Goal: Transaction & Acquisition: Purchase product/service

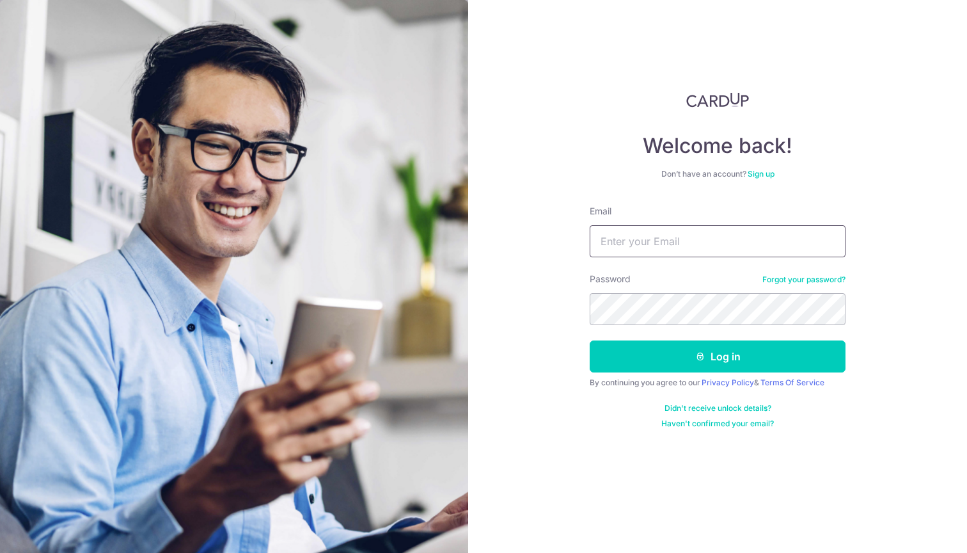
type input "vipulas@hotmail.com"
click at [718, 356] on button "Log in" at bounding box center [718, 356] width 256 height 32
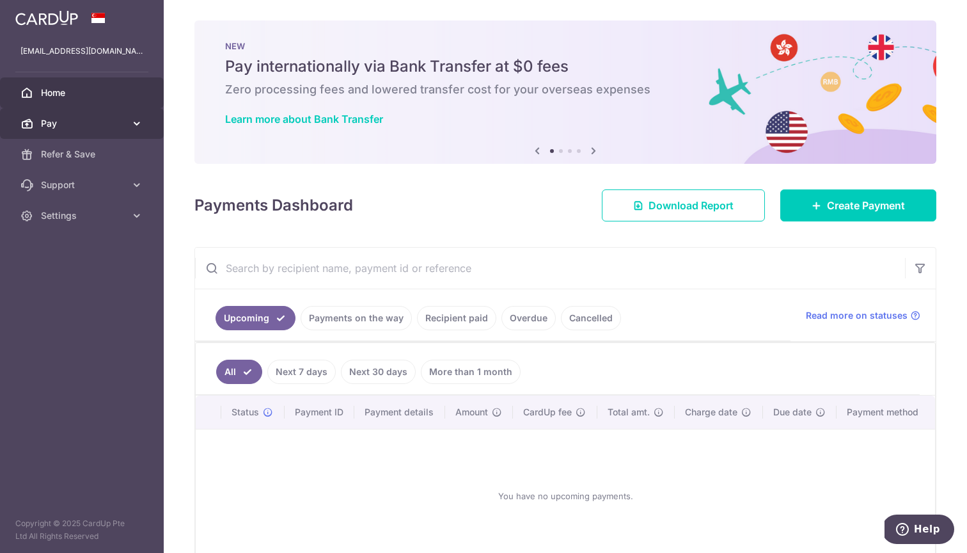
click at [129, 118] on link "Pay" at bounding box center [82, 123] width 164 height 31
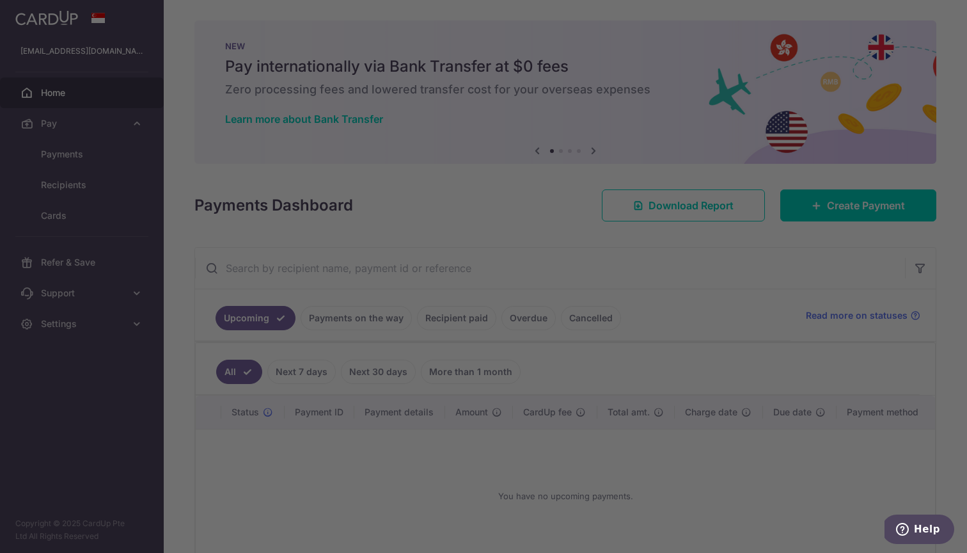
click at [67, 155] on div at bounding box center [488, 279] width 977 height 558
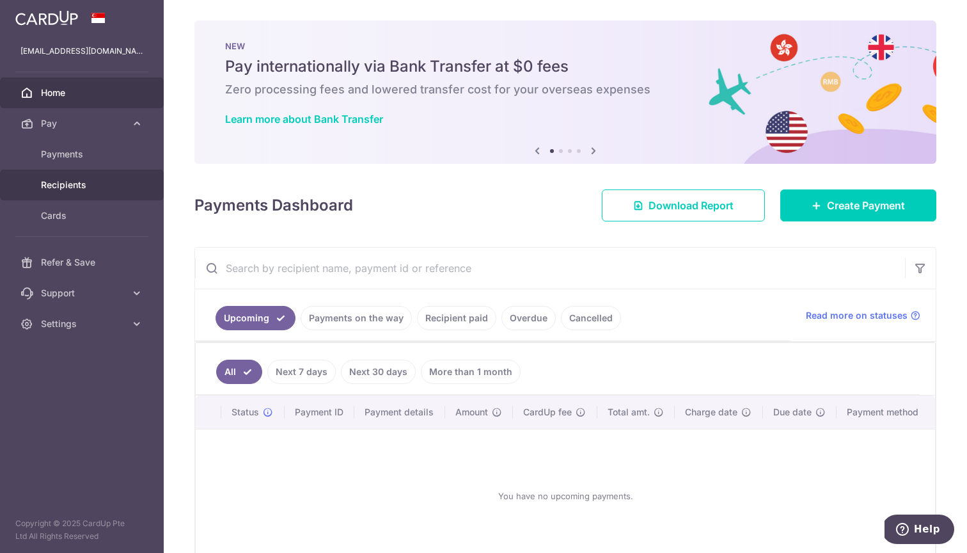
click at [74, 183] on span "Recipients" at bounding box center [83, 184] width 84 height 13
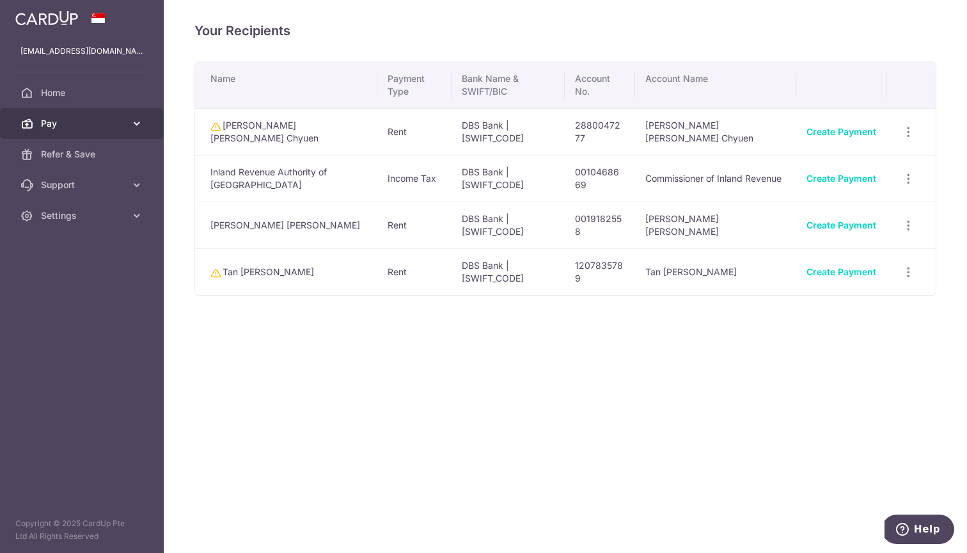
click at [62, 125] on span "Pay" at bounding box center [83, 123] width 84 height 13
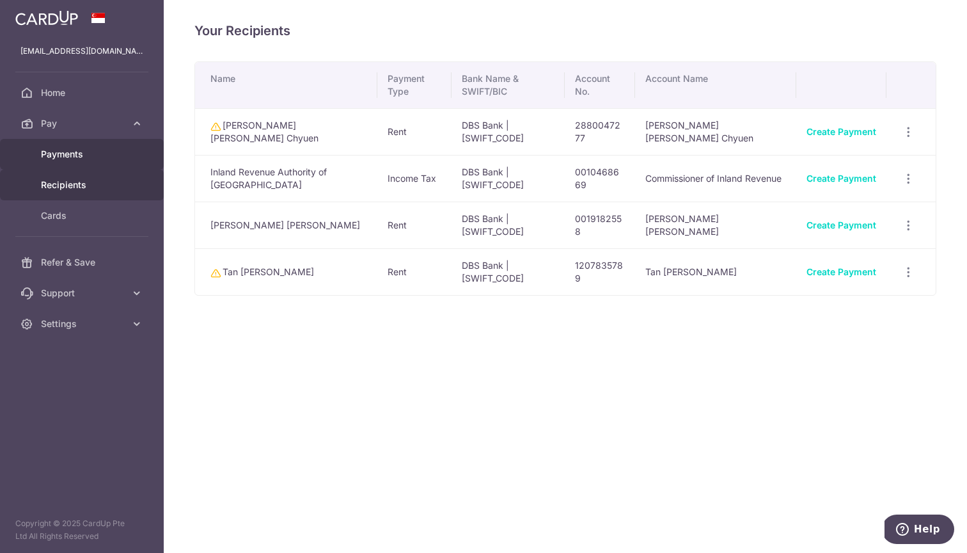
click at [67, 156] on span "Payments" at bounding box center [83, 154] width 84 height 13
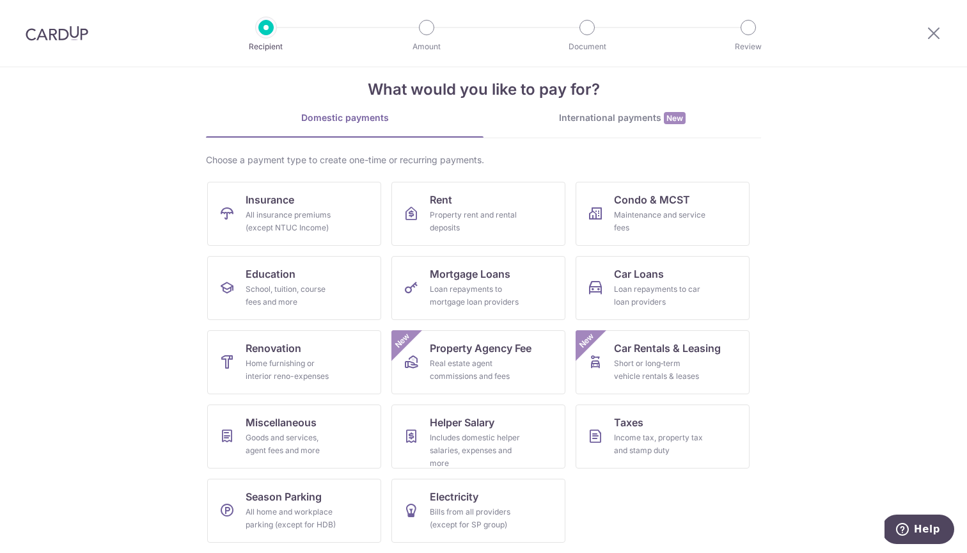
scroll to position [20, 0]
click at [257, 424] on span "Miscellaneous" at bounding box center [281, 421] width 71 height 15
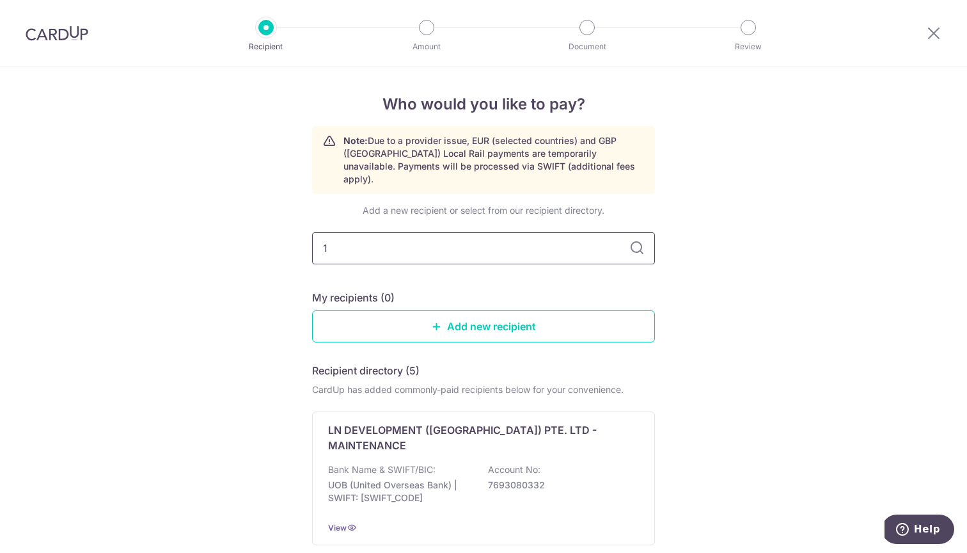
type input "19"
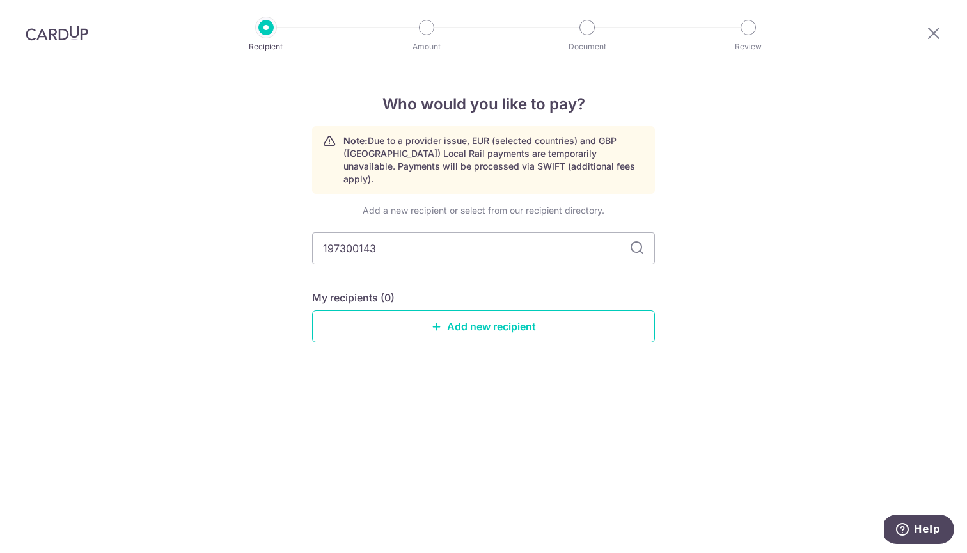
type input "197300143C"
click at [642, 241] on icon at bounding box center [636, 248] width 15 height 15
click at [525, 246] on input "197300143C" at bounding box center [483, 248] width 343 height 32
type input "Allied"
click at [633, 241] on icon at bounding box center [636, 248] width 15 height 15
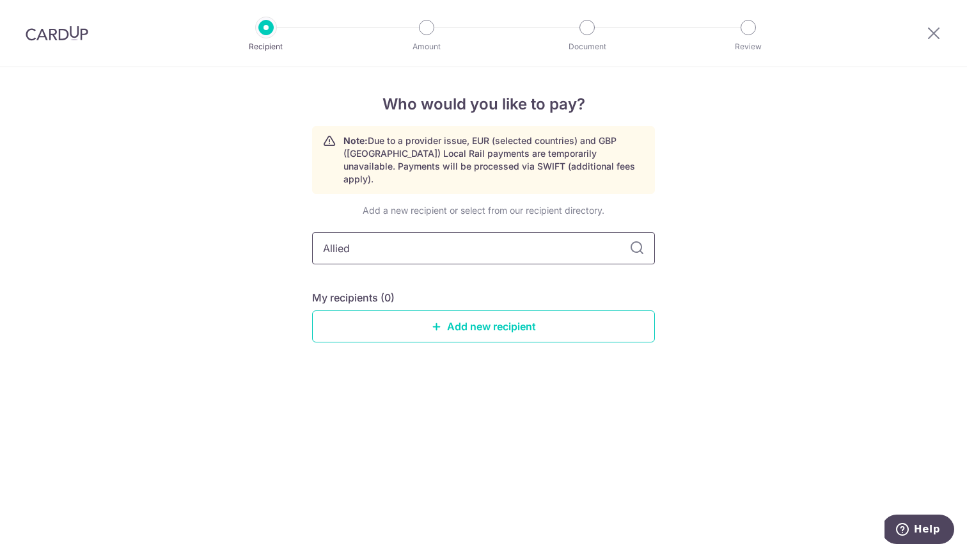
drag, startPoint x: 361, startPoint y: 232, endPoint x: 241, endPoint y: 210, distance: 122.2
click at [244, 216] on div "Who would you like to pay? Note: Due to a provider issue, EUR (selected countri…" at bounding box center [483, 310] width 967 height 486
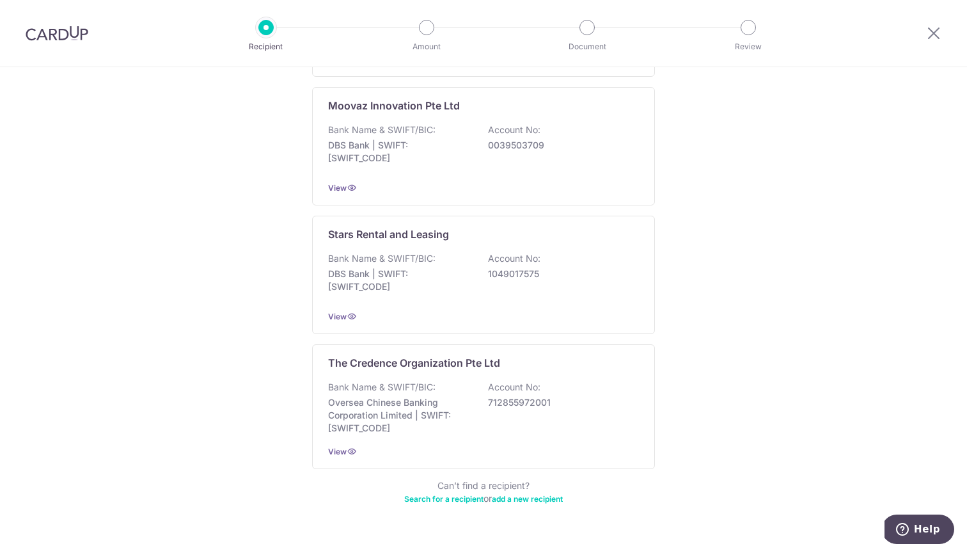
scroll to position [596, 0]
click at [526, 494] on link "add a new recipient" at bounding box center [527, 499] width 71 height 10
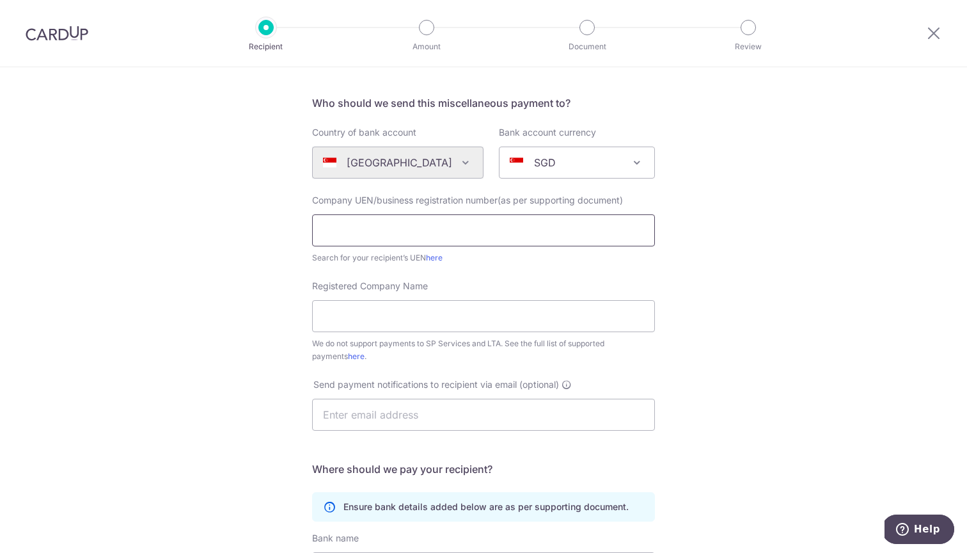
scroll to position [94, 0]
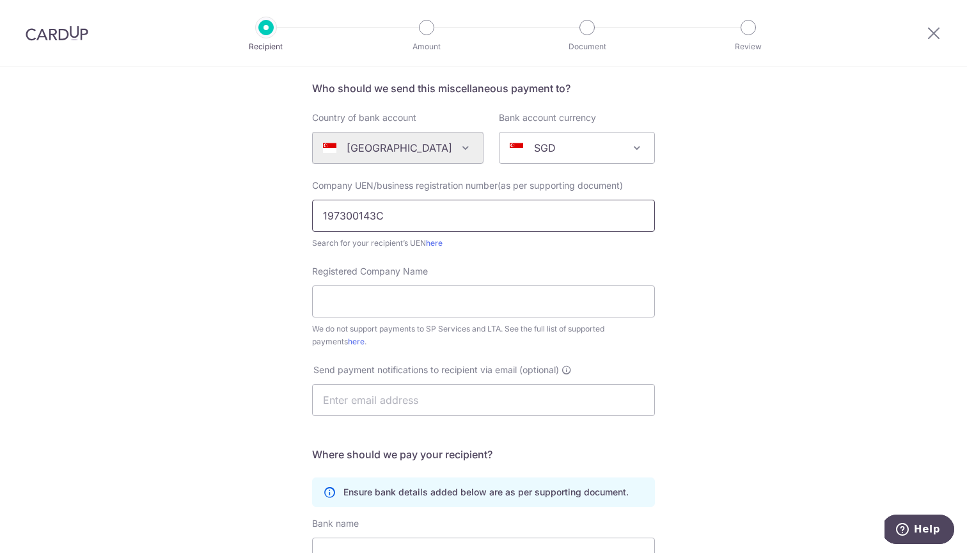
type input "197300143C"
click button "Submit Request" at bounding box center [0, 0] width 0 height 0
type input "Allied Moving Services (S) Pte Ltd"
click at [731, 333] on div "Who would you like to pay? Your recipient does not need a CardUp account to rec…" at bounding box center [483, 369] width 967 height 793
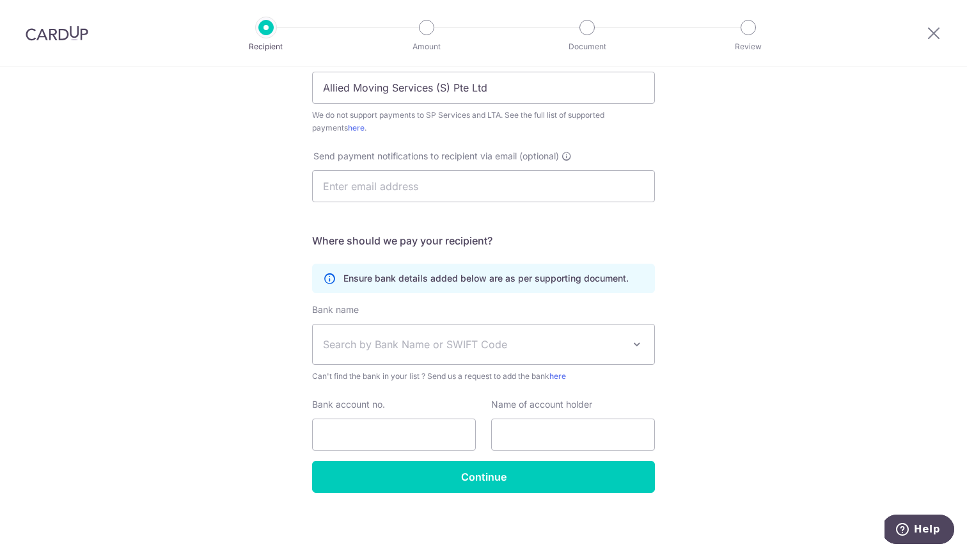
scroll to position [308, 0]
click at [505, 340] on span "Search by Bank Name or SWIFT Code" at bounding box center [473, 343] width 301 height 15
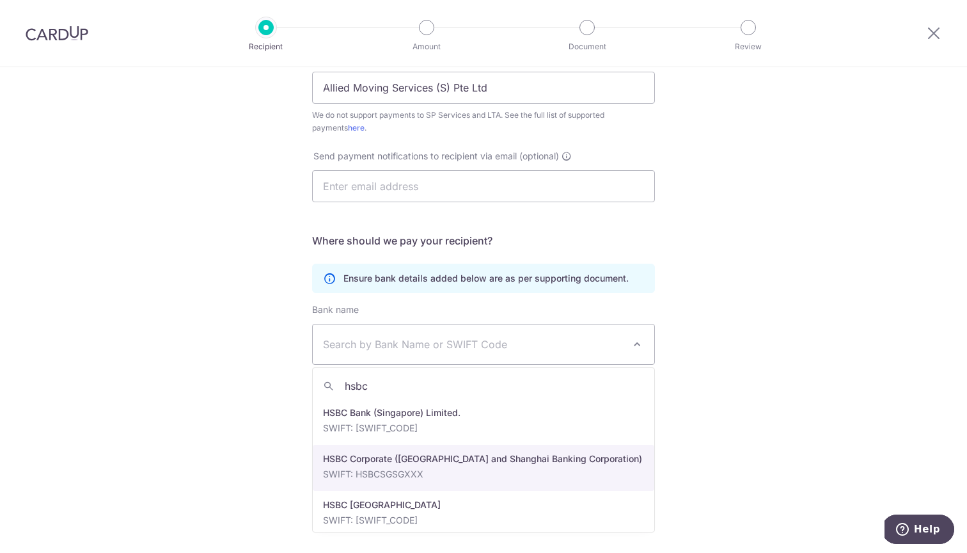
type input "hsbc"
select select "9"
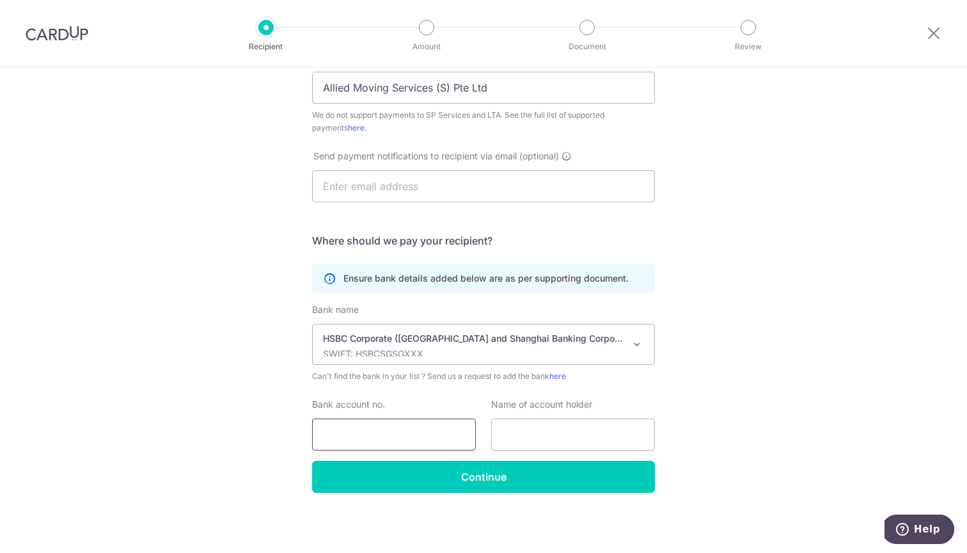
click at [404, 436] on input "Bank account no." at bounding box center [394, 434] width 164 height 32
type input "141455303001"
drag, startPoint x: 497, startPoint y: 89, endPoint x: 317, endPoint y: 90, distance: 180.4
click at [317, 90] on input "Allied Moving Services (S) Pte Ltd" at bounding box center [483, 88] width 343 height 32
click at [556, 430] on input "text" at bounding box center [573, 434] width 164 height 32
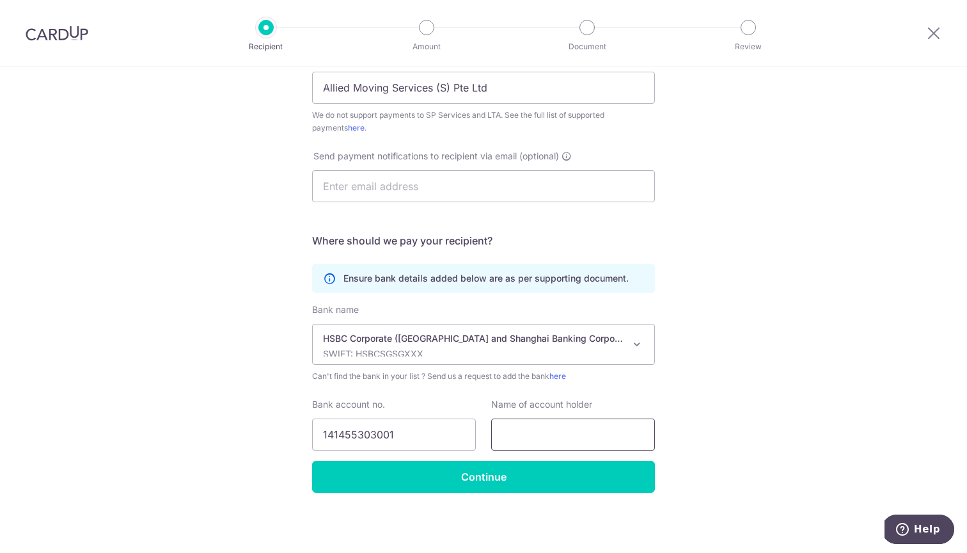
paste input "Allied Moving Services (S) Pte Ltd"
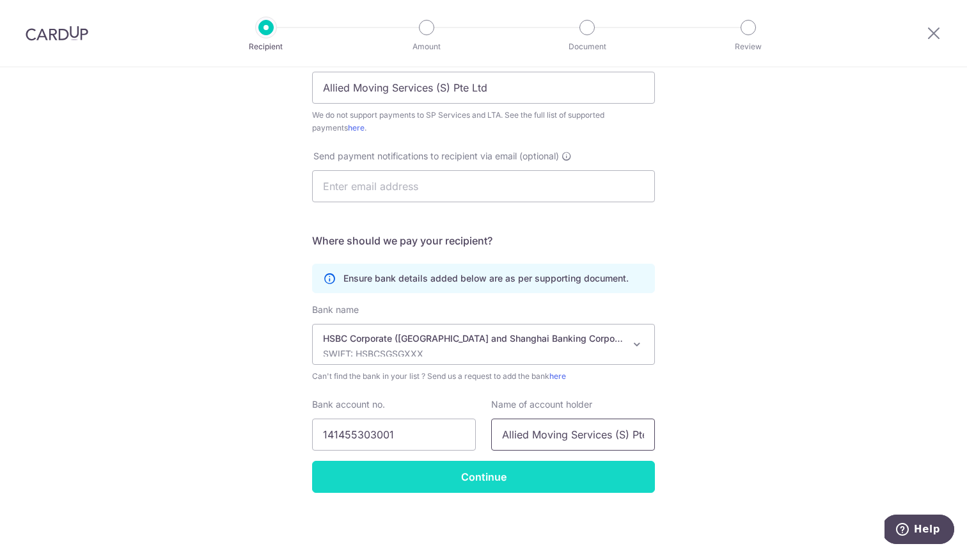
type input "Allied Moving Services (S) Pte Ltd"
click at [572, 478] on input "Continue" at bounding box center [483, 477] width 343 height 32
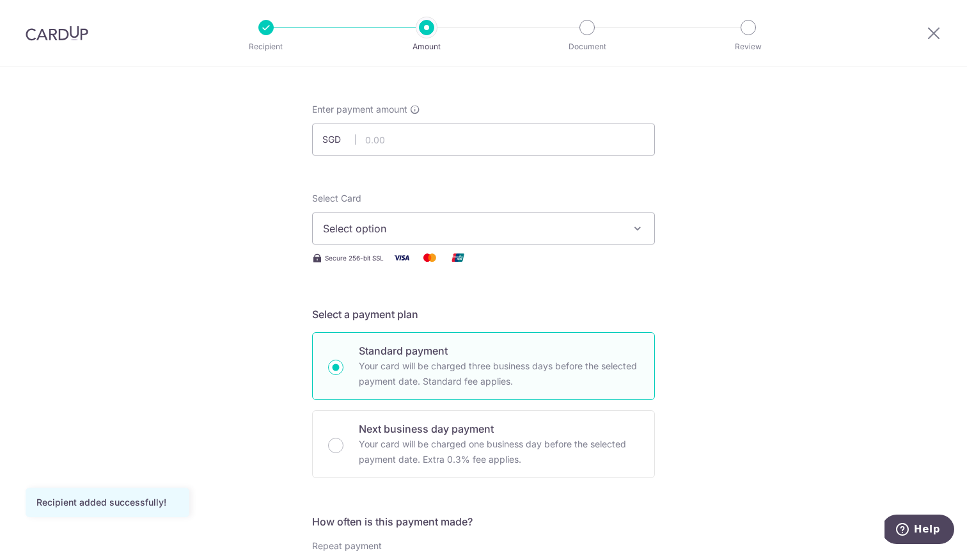
scroll to position [57, 0]
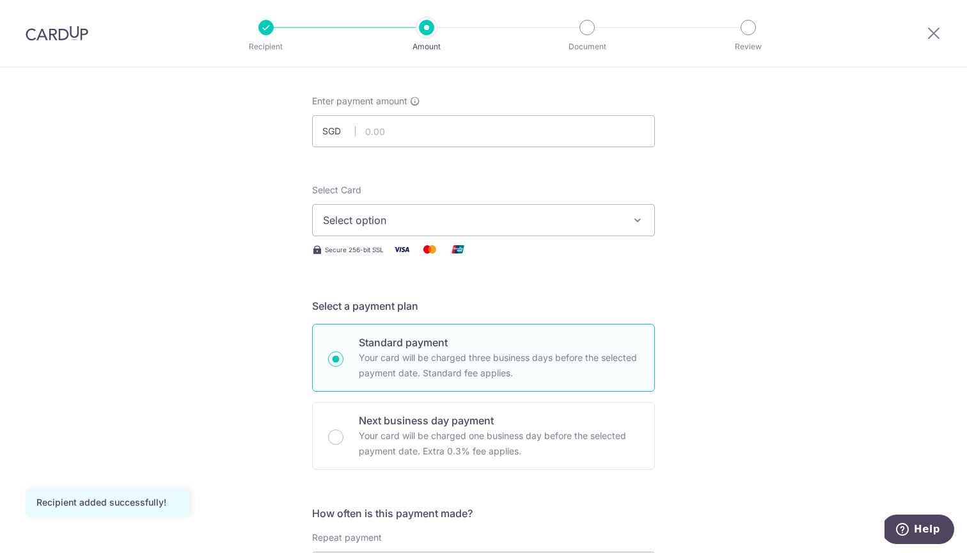
click at [613, 220] on span "Select option" at bounding box center [472, 219] width 298 height 15
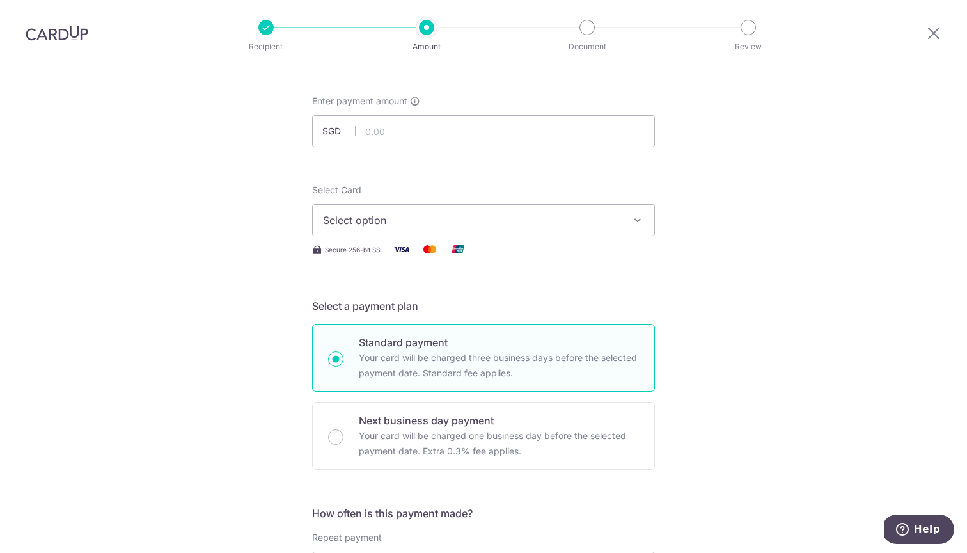
click at [582, 219] on span "Select option" at bounding box center [472, 219] width 298 height 15
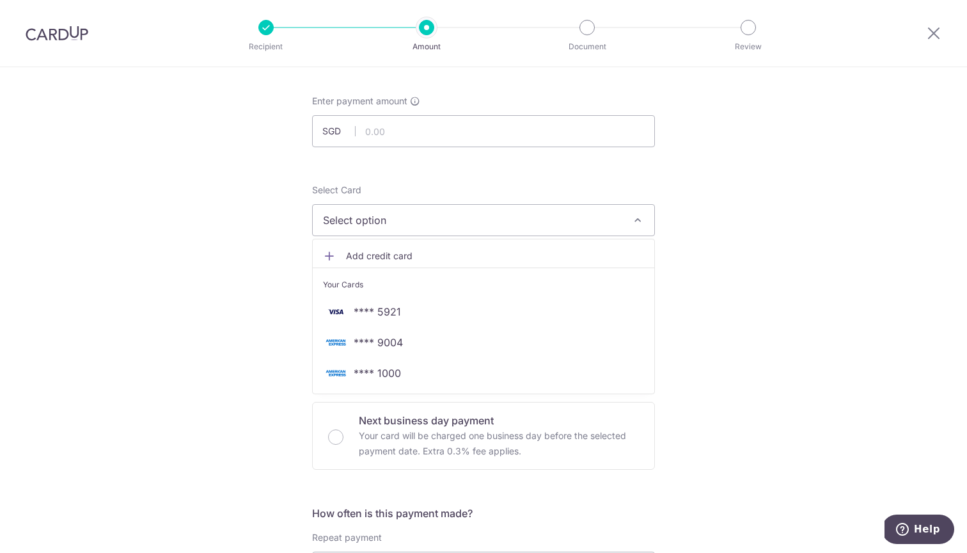
click at [391, 254] on span "Add credit card" at bounding box center [495, 255] width 298 height 13
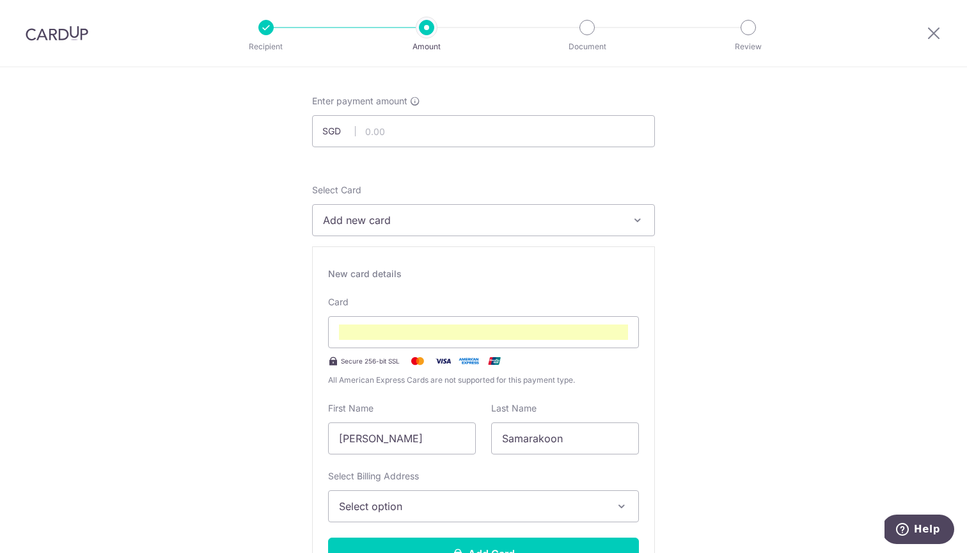
click at [391, 136] on input "text" at bounding box center [483, 131] width 343 height 32
type input "16,650.25"
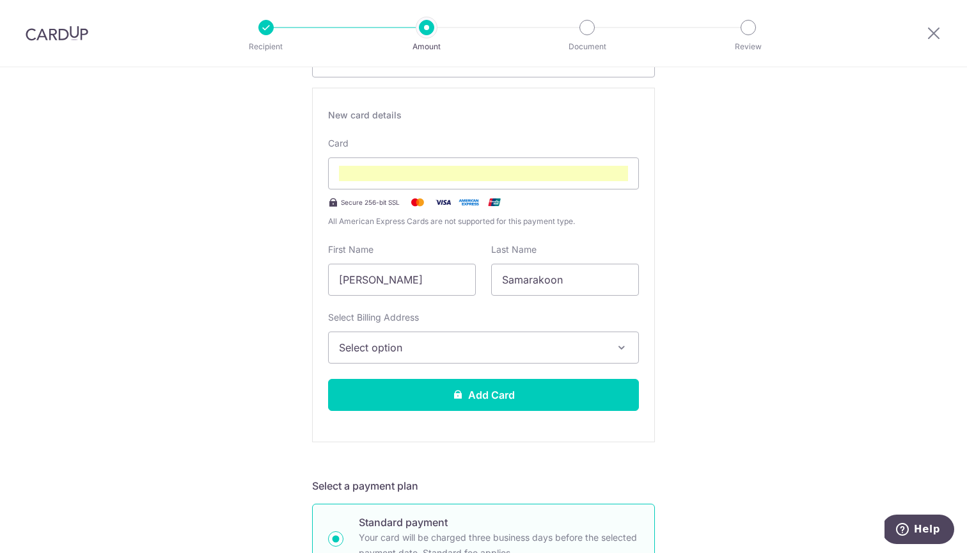
scroll to position [227, 0]
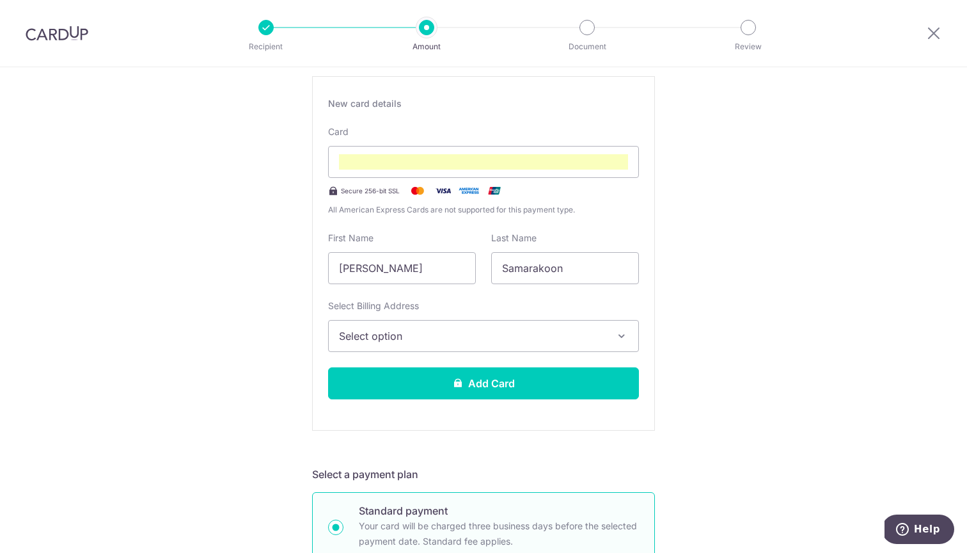
click at [536, 338] on span "Select option" at bounding box center [472, 335] width 266 height 15
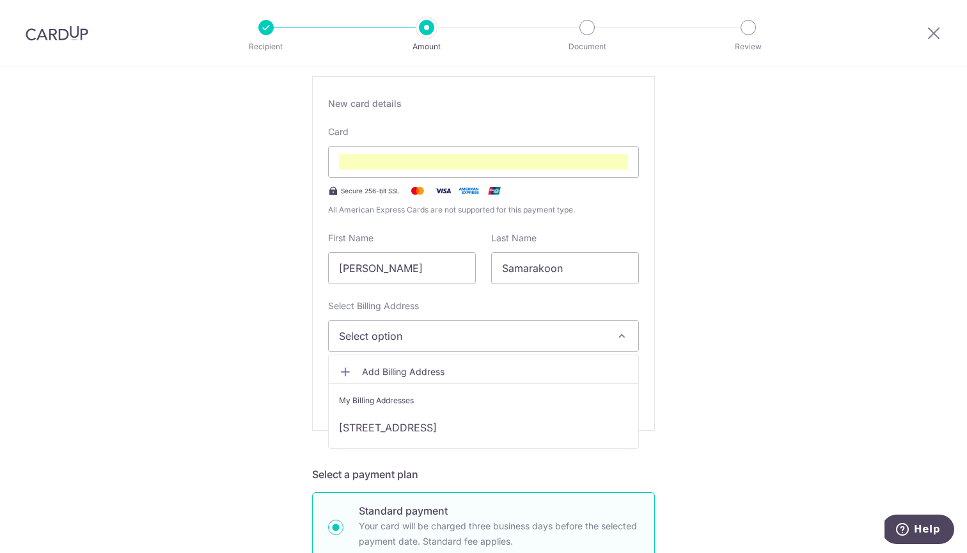
click at [413, 368] on span "Add Billing Address" at bounding box center [495, 371] width 266 height 13
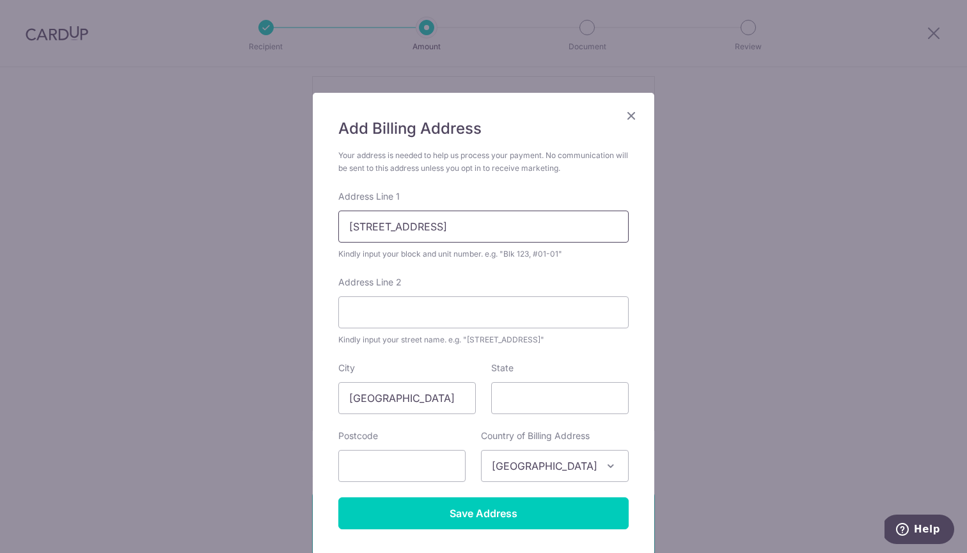
type input "[STREET_ADDRESS]"
type input "SG"
type input "117960"
click at [630, 427] on div "Add Billing Address Your address is needed to help us process your payment. No …" at bounding box center [484, 324] width 342 height 462
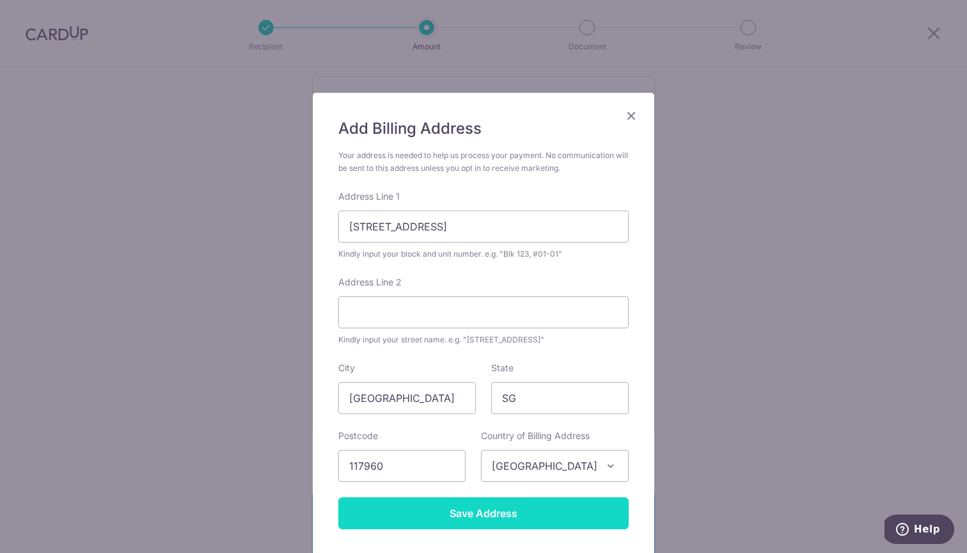
click at [477, 514] on input "Save Address" at bounding box center [483, 513] width 290 height 32
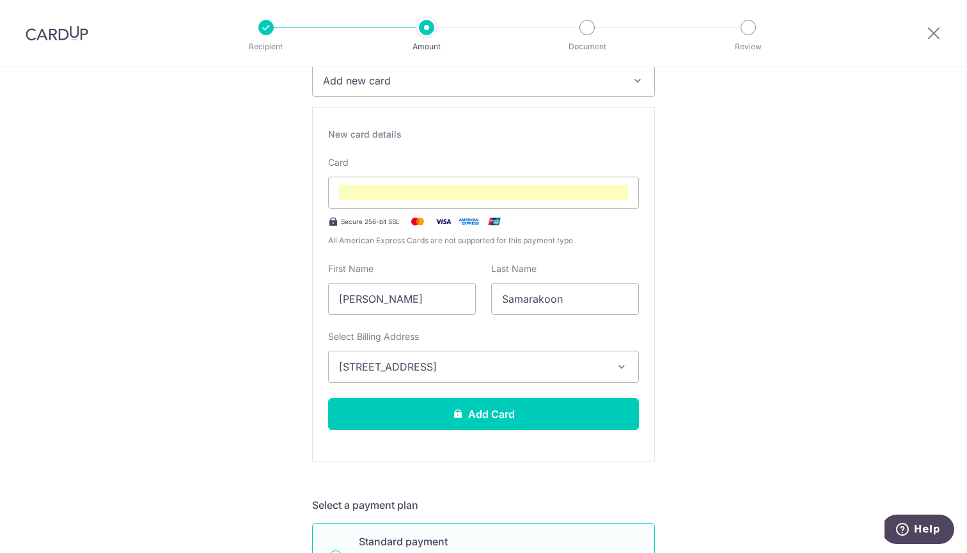
scroll to position [197, 0]
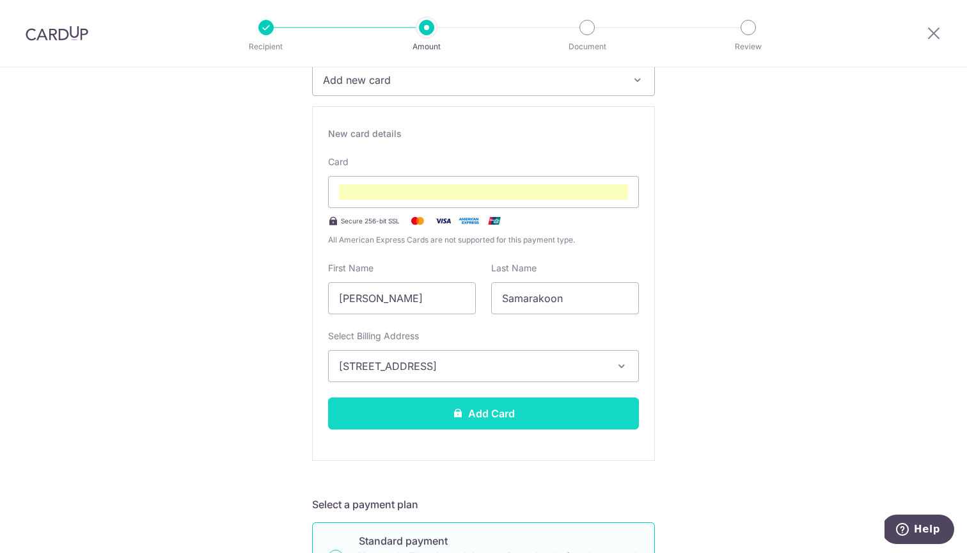
click at [548, 419] on button "Add Card" at bounding box center [483, 413] width 311 height 32
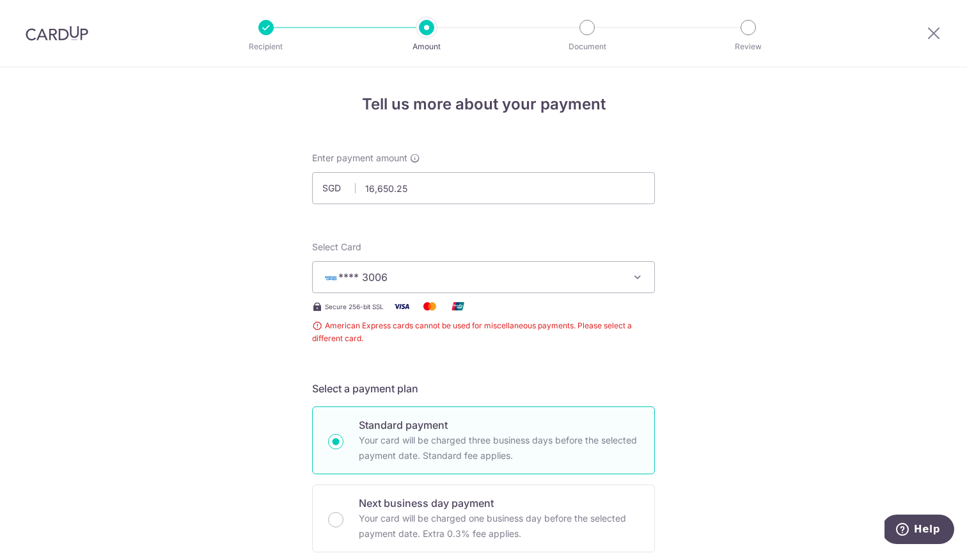
click at [455, 277] on span "**** 3006" at bounding box center [472, 276] width 298 height 15
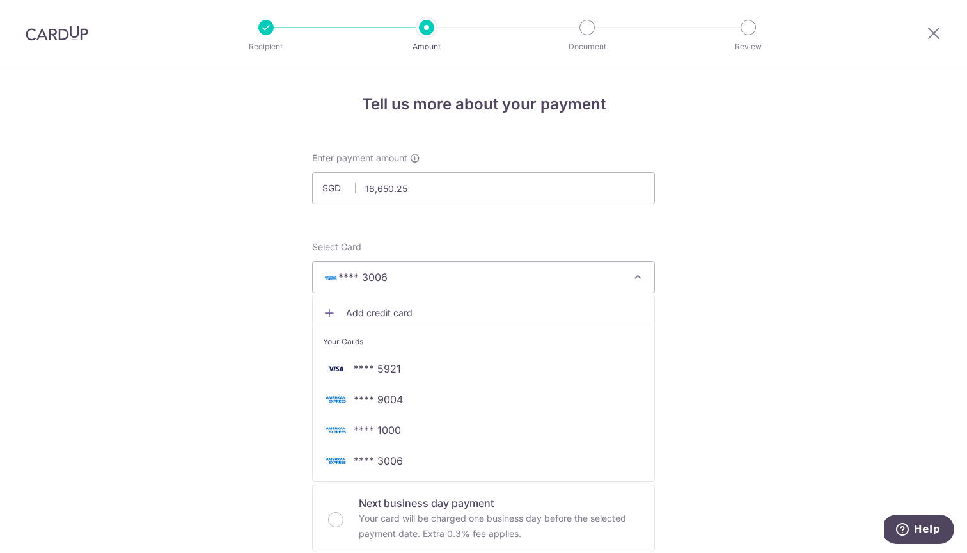
click at [464, 278] on span "**** 3006" at bounding box center [472, 276] width 298 height 15
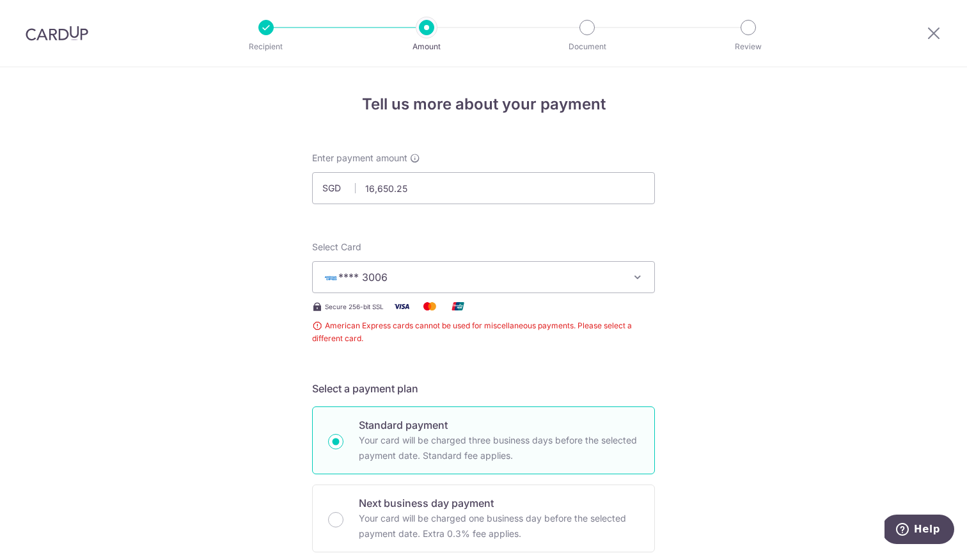
click at [464, 278] on span "**** 3006" at bounding box center [472, 276] width 298 height 15
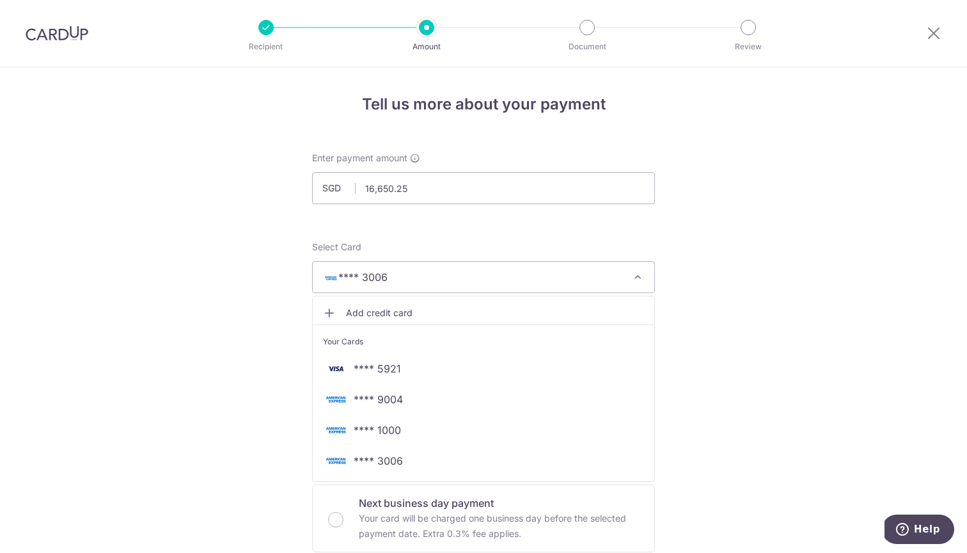
click at [397, 280] on span "**** 3006" at bounding box center [472, 276] width 298 height 15
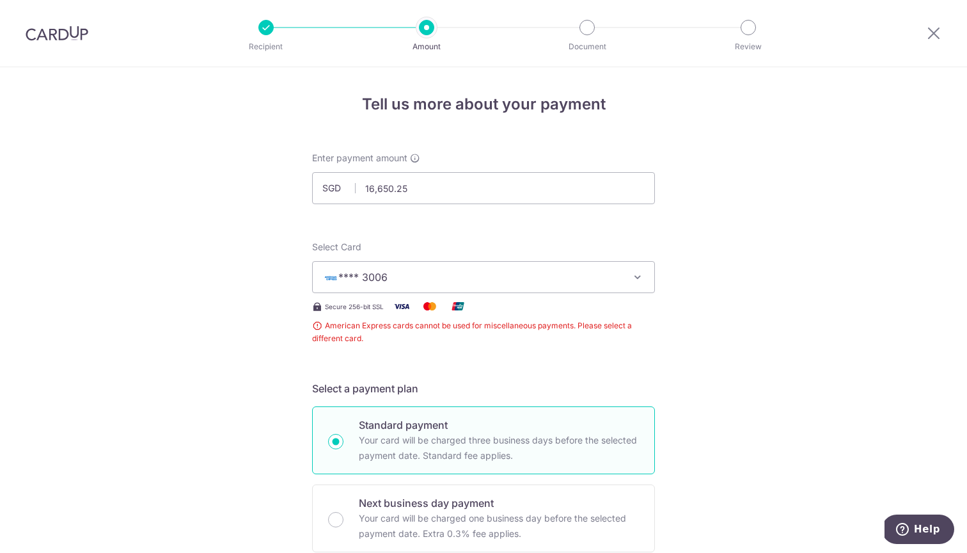
click at [397, 277] on span "**** 3006" at bounding box center [472, 276] width 298 height 15
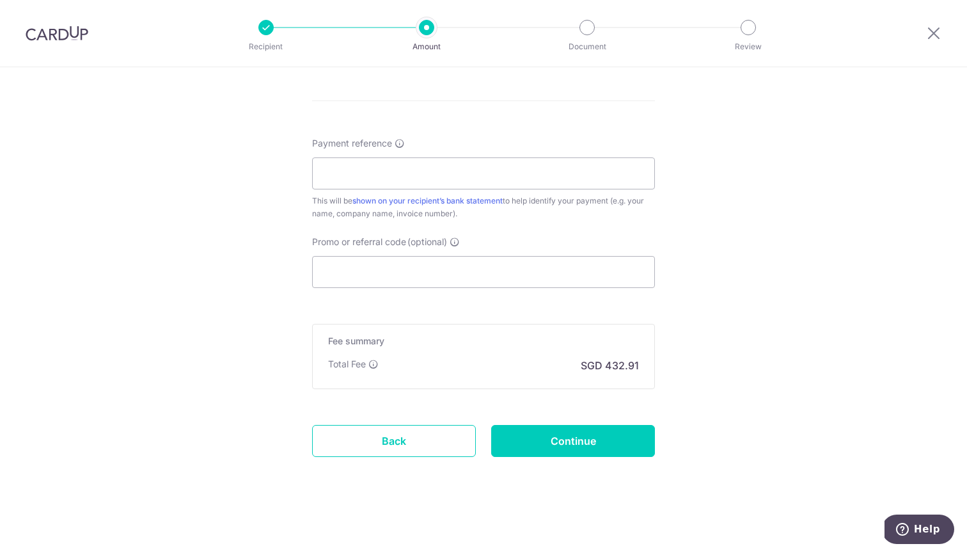
scroll to position [697, 0]
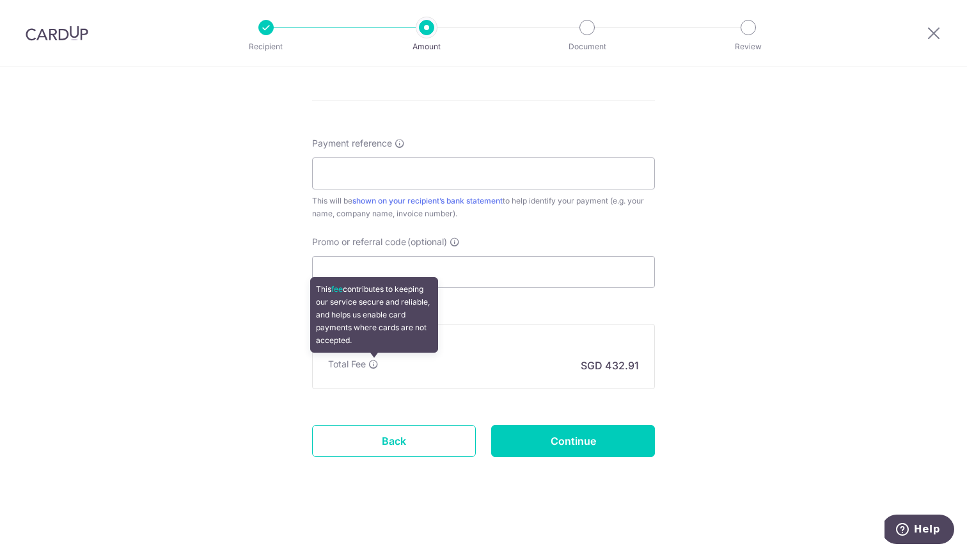
click at [374, 364] on icon at bounding box center [373, 364] width 10 height 10
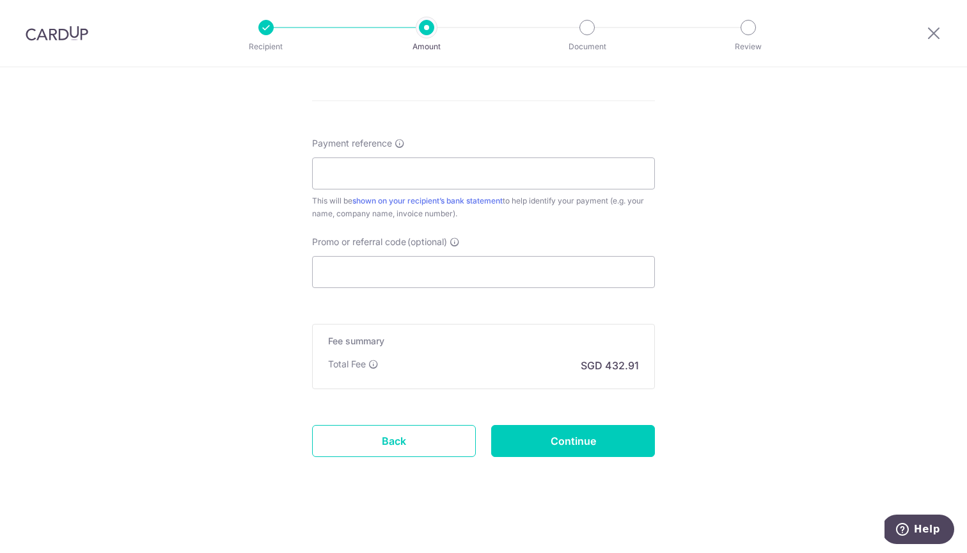
click at [350, 365] on p "Total Fee" at bounding box center [347, 364] width 38 height 13
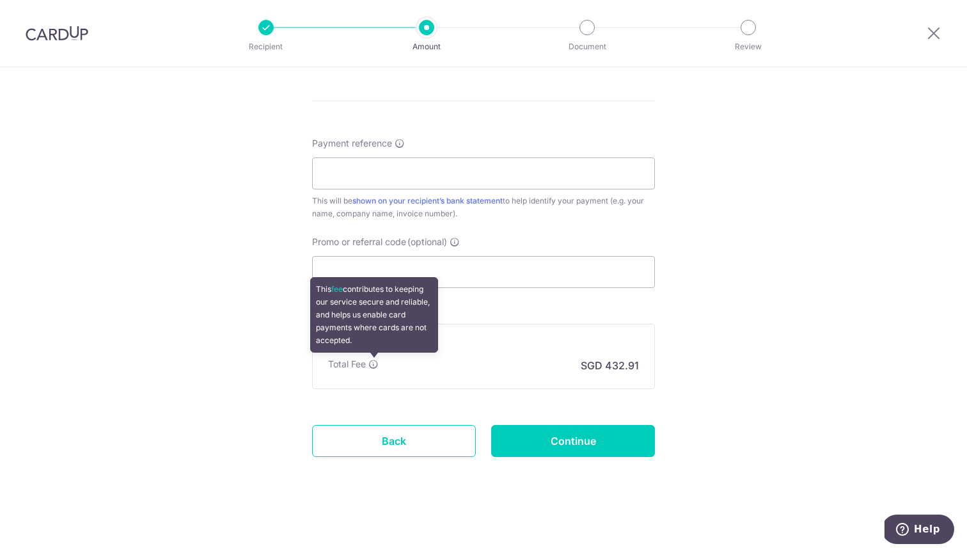
click at [374, 365] on icon at bounding box center [373, 364] width 10 height 10
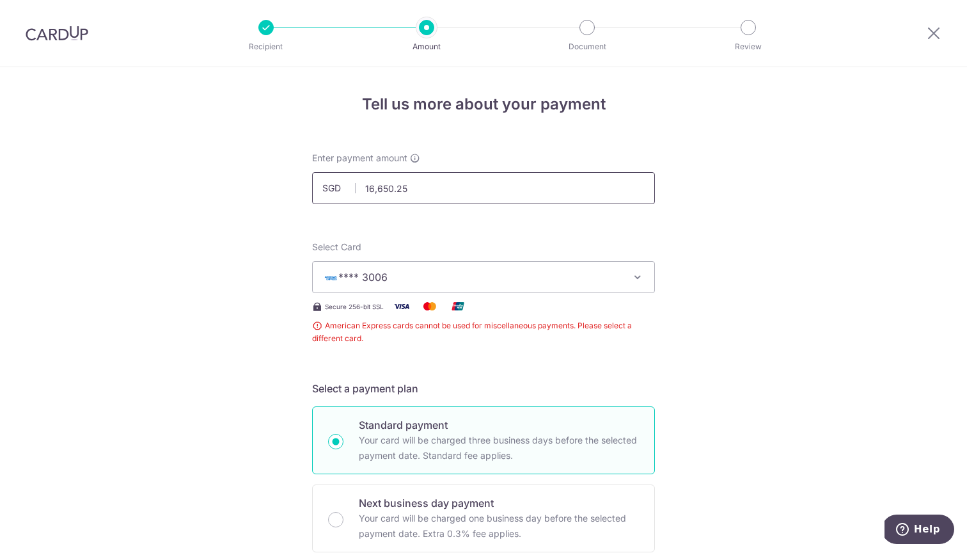
scroll to position [0, 0]
click at [433, 270] on span "**** 3006" at bounding box center [472, 276] width 298 height 15
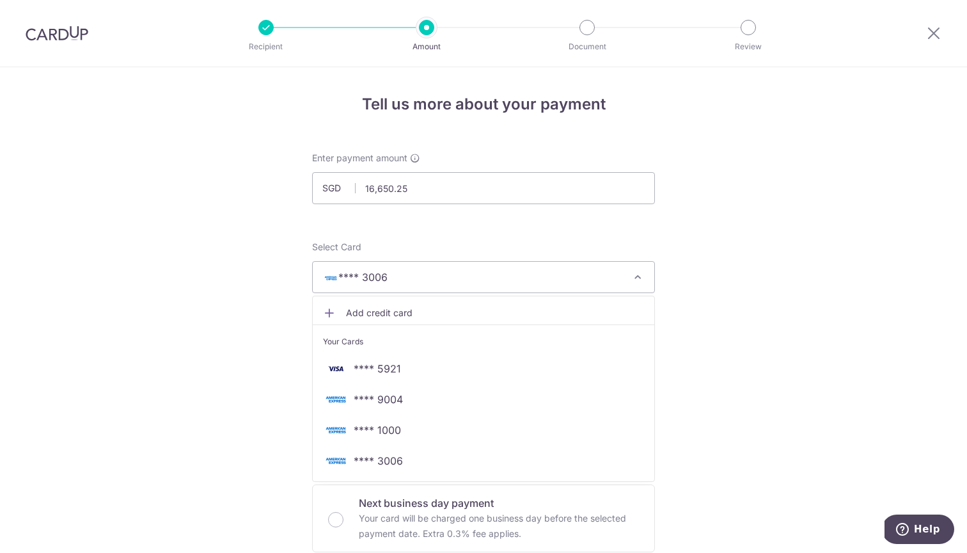
click at [398, 313] on span "Add credit card" at bounding box center [495, 312] width 298 height 13
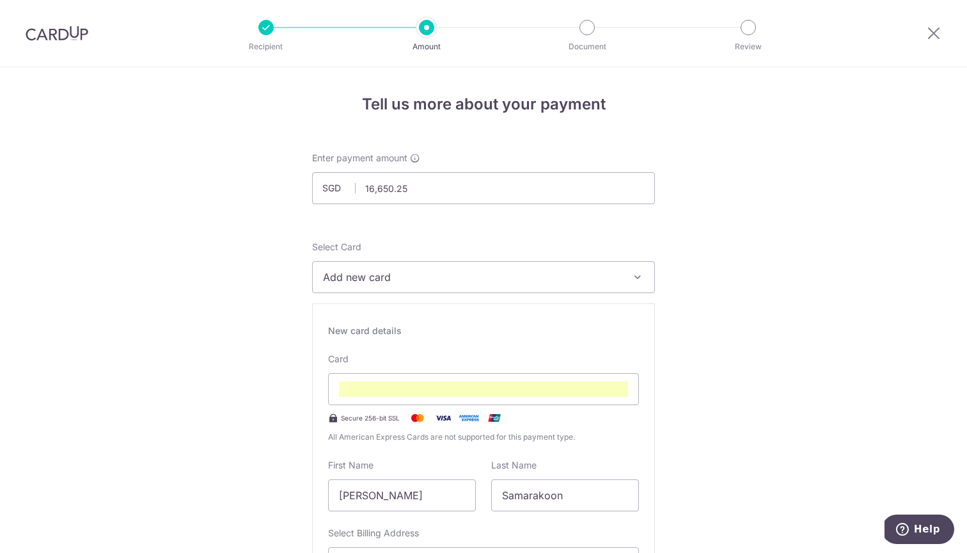
click at [622, 448] on div "New card details Card Secure 256-bit SSL All American Express Cards are not sup…" at bounding box center [483, 480] width 343 height 354
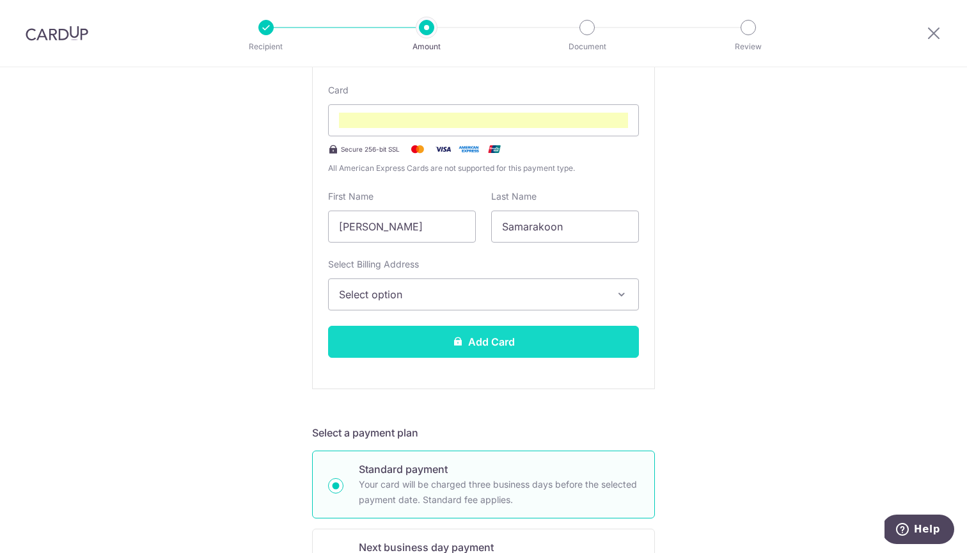
scroll to position [275, 0]
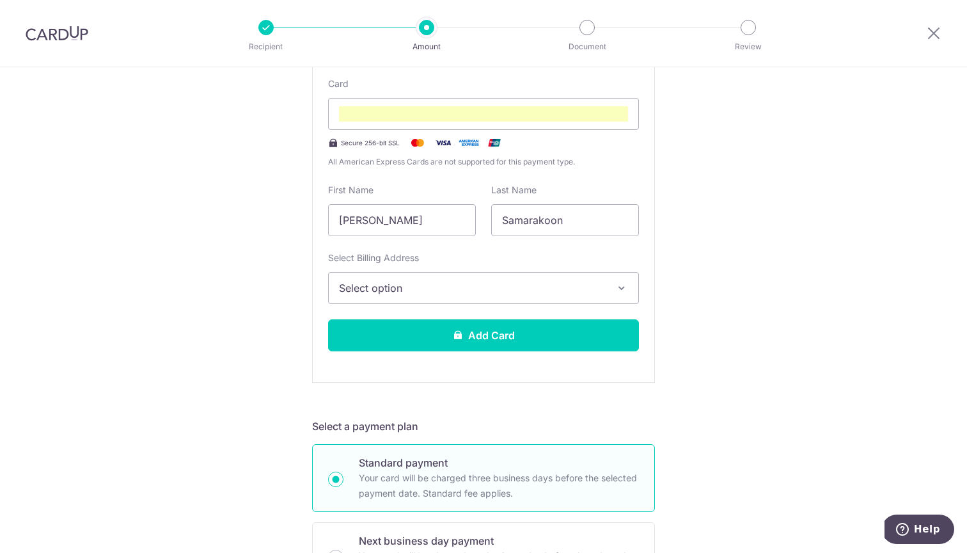
click at [560, 286] on span "Select option" at bounding box center [472, 287] width 266 height 15
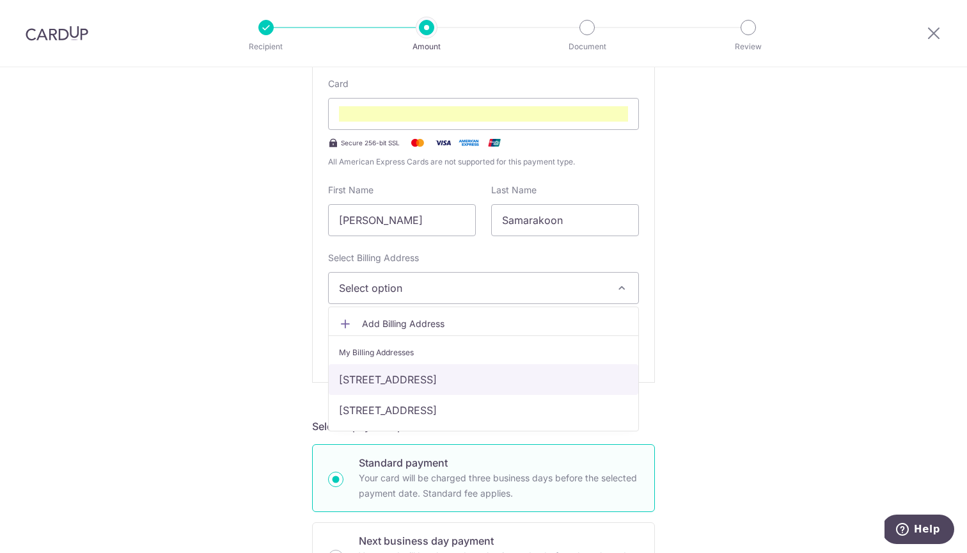
click at [501, 379] on link "[STREET_ADDRESS]" at bounding box center [484, 379] width 310 height 31
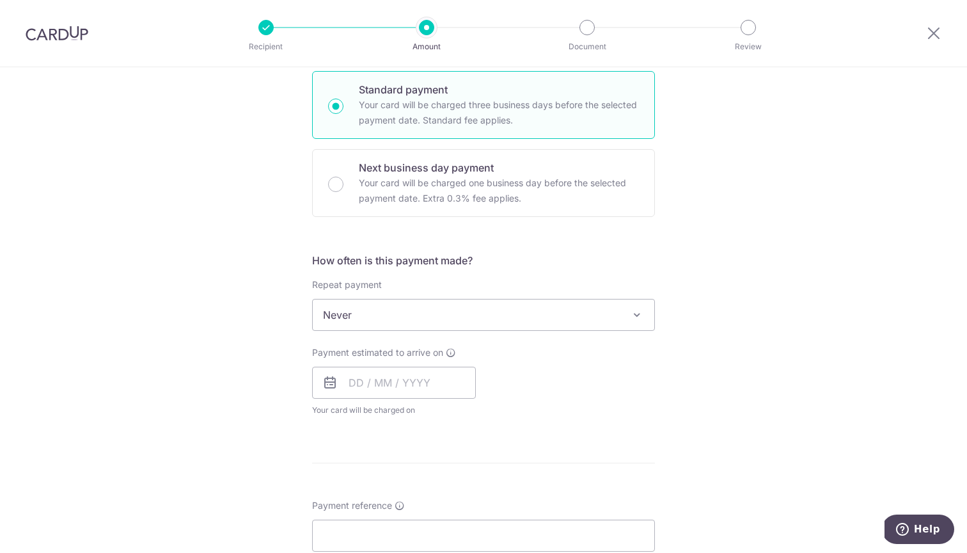
scroll to position [651, 0]
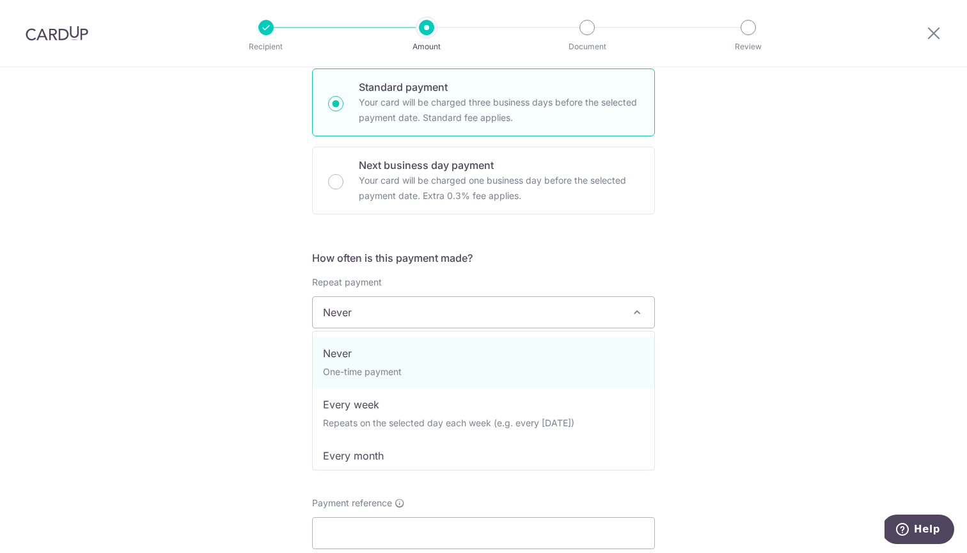
click at [621, 306] on span "Never" at bounding box center [484, 312] width 342 height 31
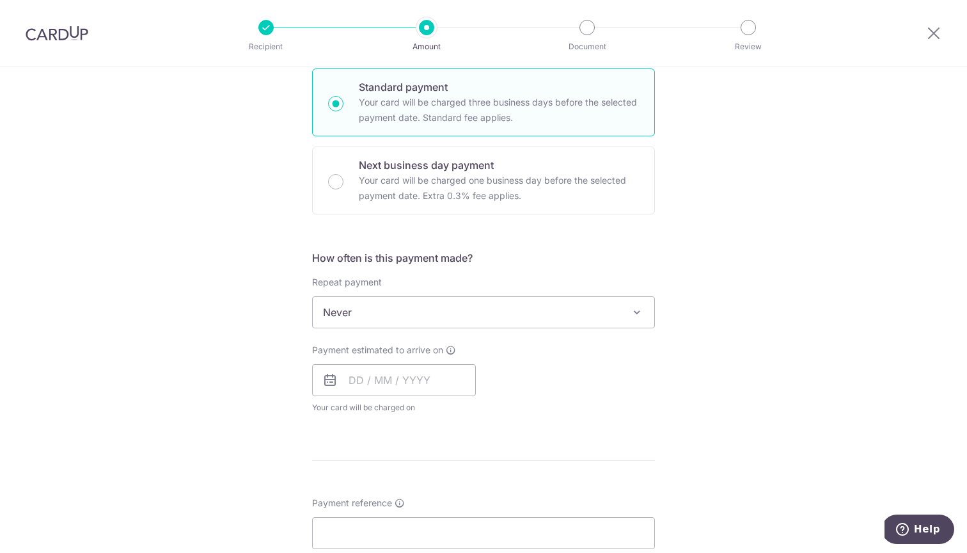
click at [624, 306] on span "Never" at bounding box center [484, 312] width 342 height 31
click at [741, 311] on div "Tell us more about your payment Enter payment amount SGD 16,650.25 16650.25 Car…" at bounding box center [483, 165] width 967 height 1496
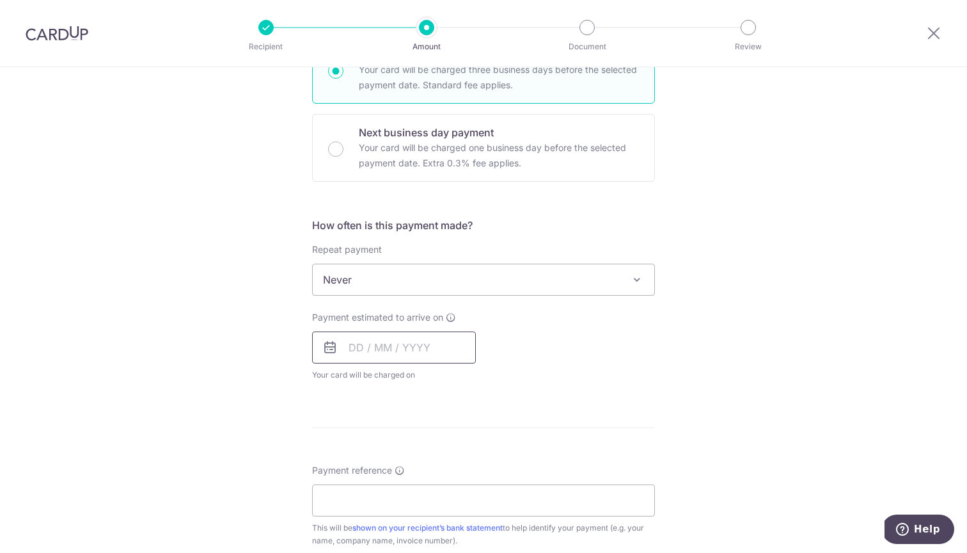
click at [355, 351] on input "text" at bounding box center [394, 347] width 164 height 32
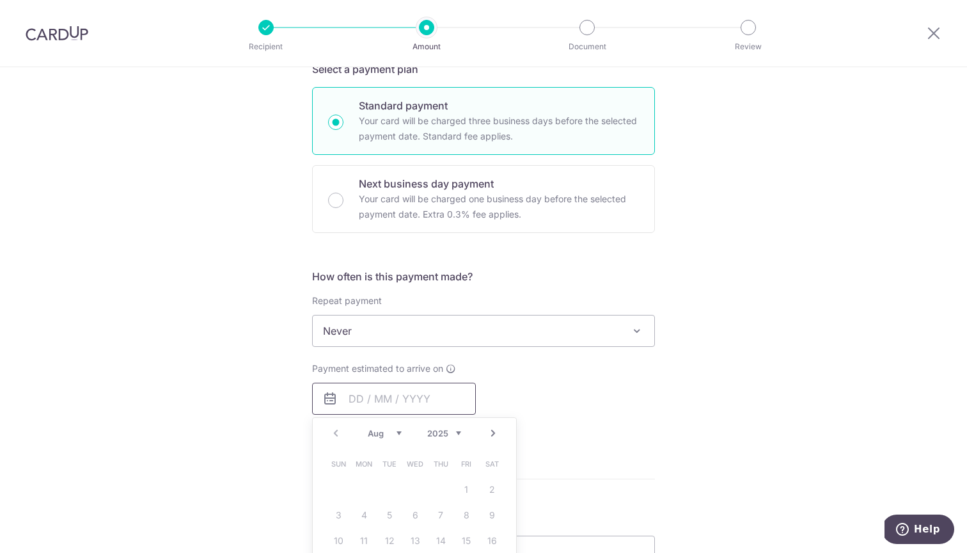
scroll to position [620, 0]
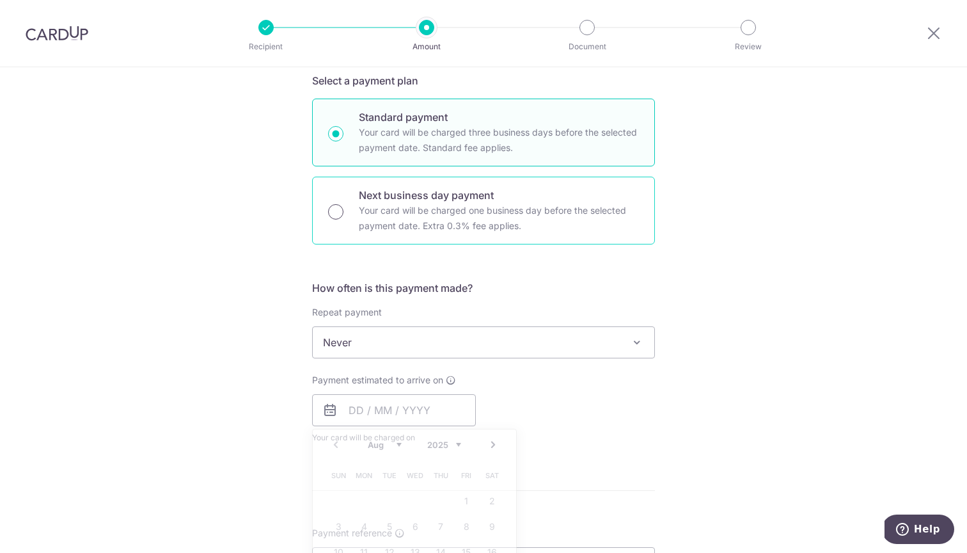
click at [333, 214] on input "Next business day payment Your card will be charged one business day before the…" at bounding box center [335, 211] width 15 height 15
radio input "true"
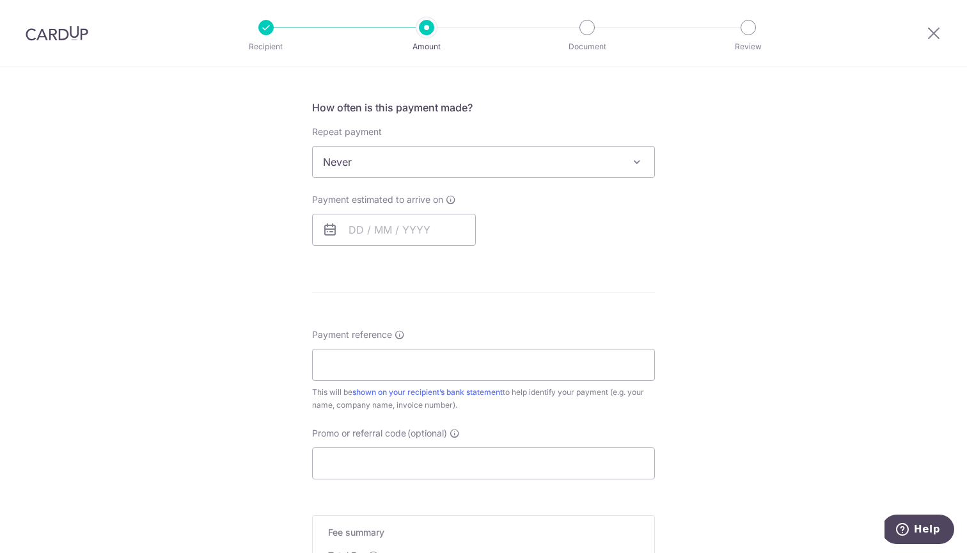
scroll to position [464, 0]
click at [413, 232] on input "text" at bounding box center [394, 228] width 164 height 32
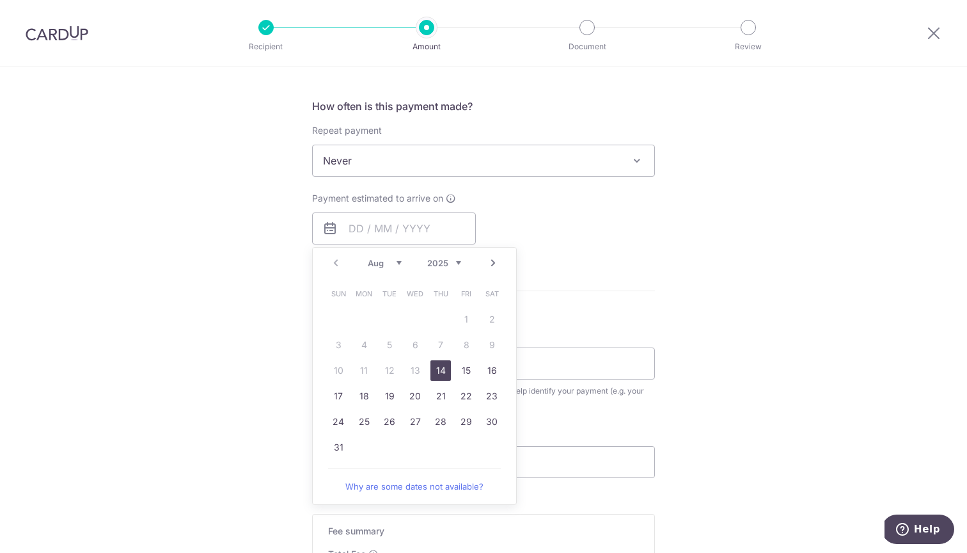
click at [439, 370] on link "14" at bounding box center [440, 370] width 20 height 20
type input "[DATE]"
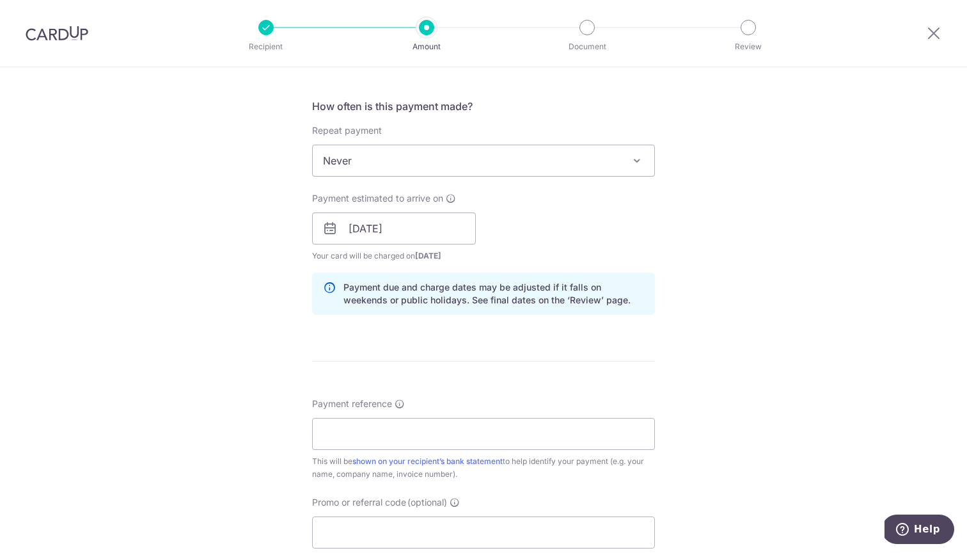
click at [729, 251] on div "Tell us more about your payment Enter payment amount SGD 16,650.25 16650.25 Car…" at bounding box center [483, 239] width 967 height 1272
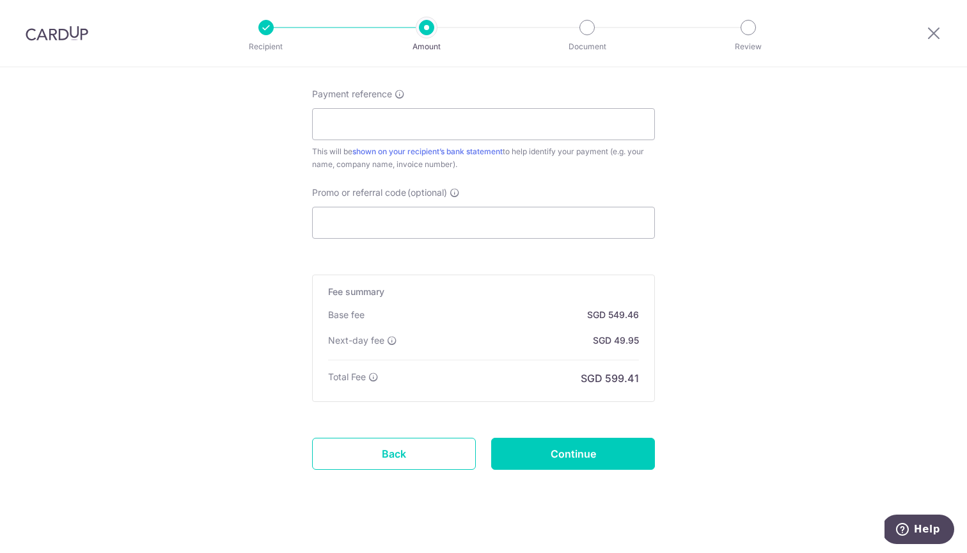
scroll to position [773, 0]
click at [934, 29] on icon at bounding box center [933, 33] width 15 height 16
